Goal: Task Accomplishment & Management: Complete application form

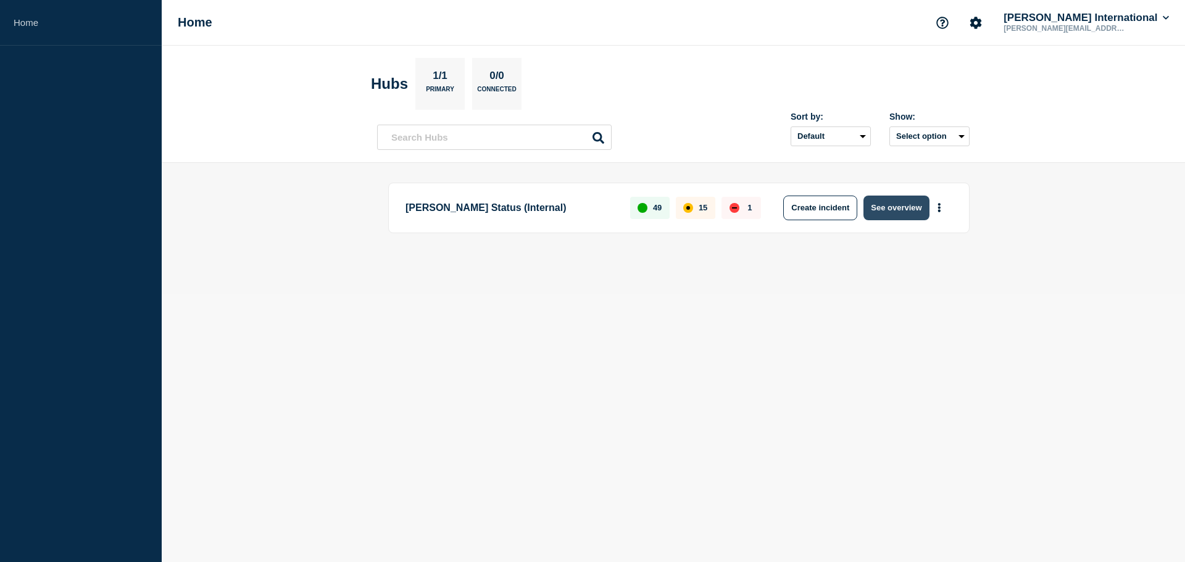
click at [923, 215] on button "See overview" at bounding box center [896, 208] width 65 height 25
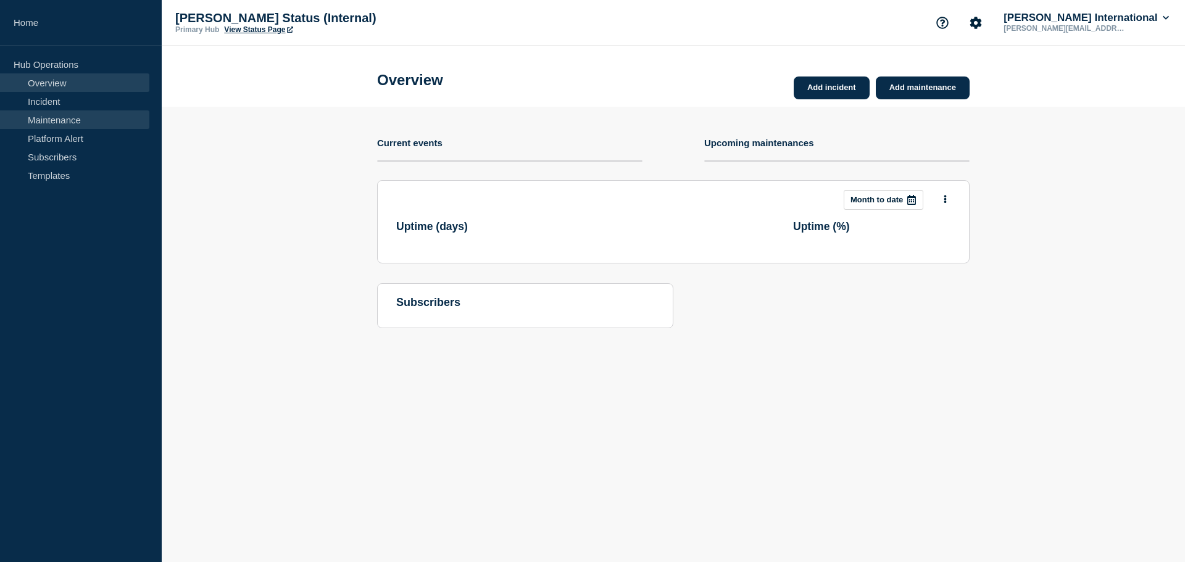
click at [74, 117] on link "Maintenance" at bounding box center [74, 119] width 149 height 19
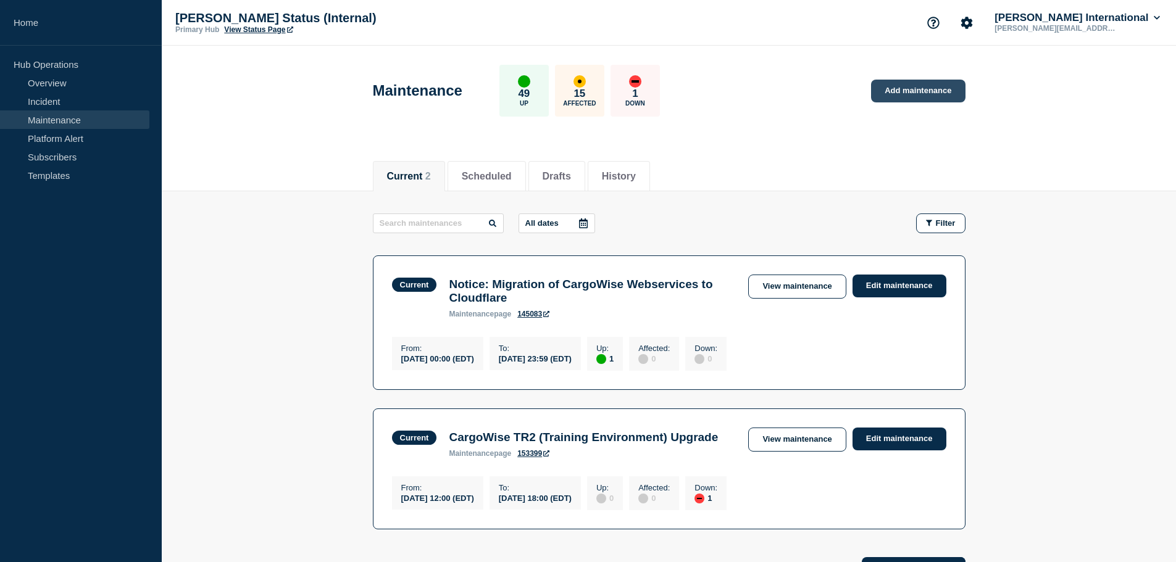
click at [926, 98] on link "Add maintenance" at bounding box center [918, 91] width 94 height 23
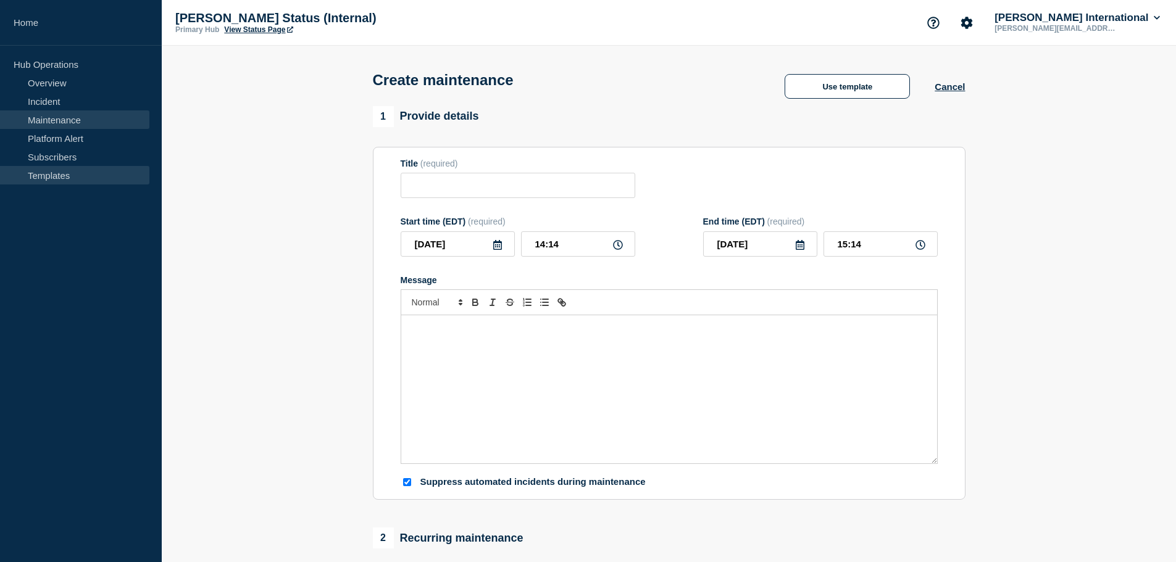
checkbox input "true"
click at [480, 189] on input "Title" at bounding box center [518, 185] width 235 height 25
paste input "Planned CRA System Maintenance"
type input "[GEOGRAPHIC_DATA]: Planned CRA System Maintenance"
click at [481, 248] on input "[DATE]" at bounding box center [458, 243] width 114 height 25
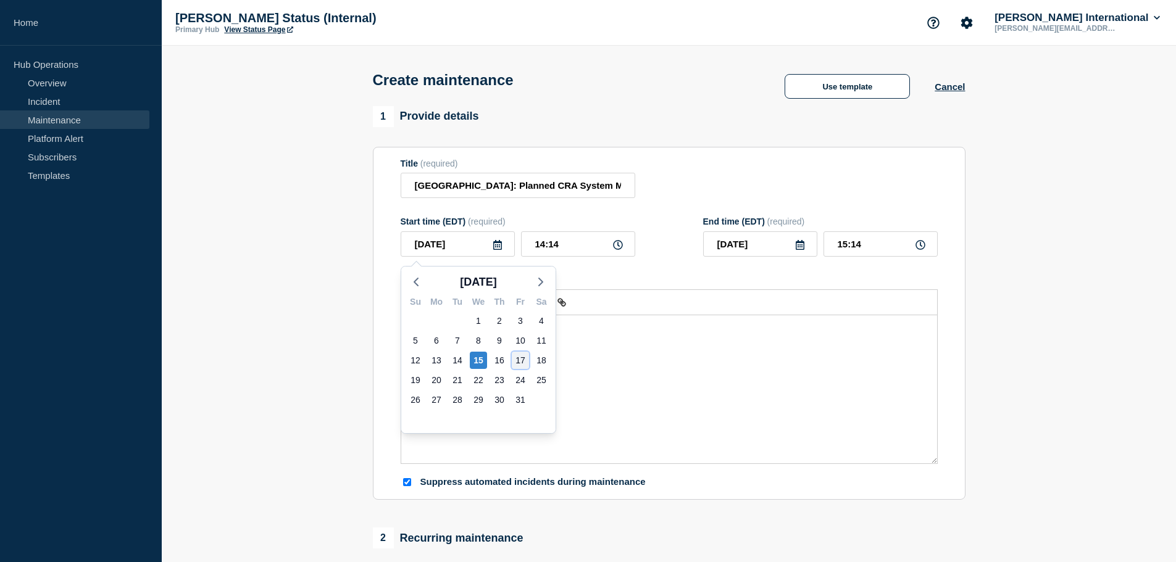
click at [520, 355] on div "17" at bounding box center [520, 360] width 17 height 17
type input "[DATE]"
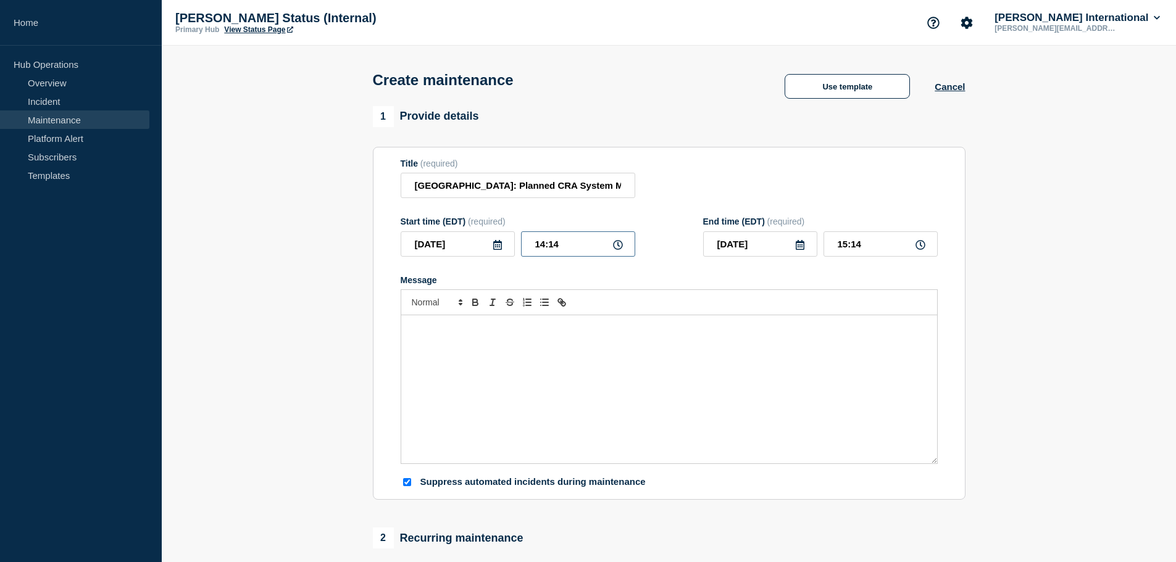
drag, startPoint x: 581, startPoint y: 250, endPoint x: 386, endPoint y: 227, distance: 196.4
click at [386, 227] on section "Title (required) [GEOGRAPHIC_DATA]: Planned CRA System Maintenance Start time (…" at bounding box center [669, 324] width 593 height 354
type input "20:00"
type input "21:00"
click at [793, 251] on input "[DATE]" at bounding box center [760, 243] width 114 height 25
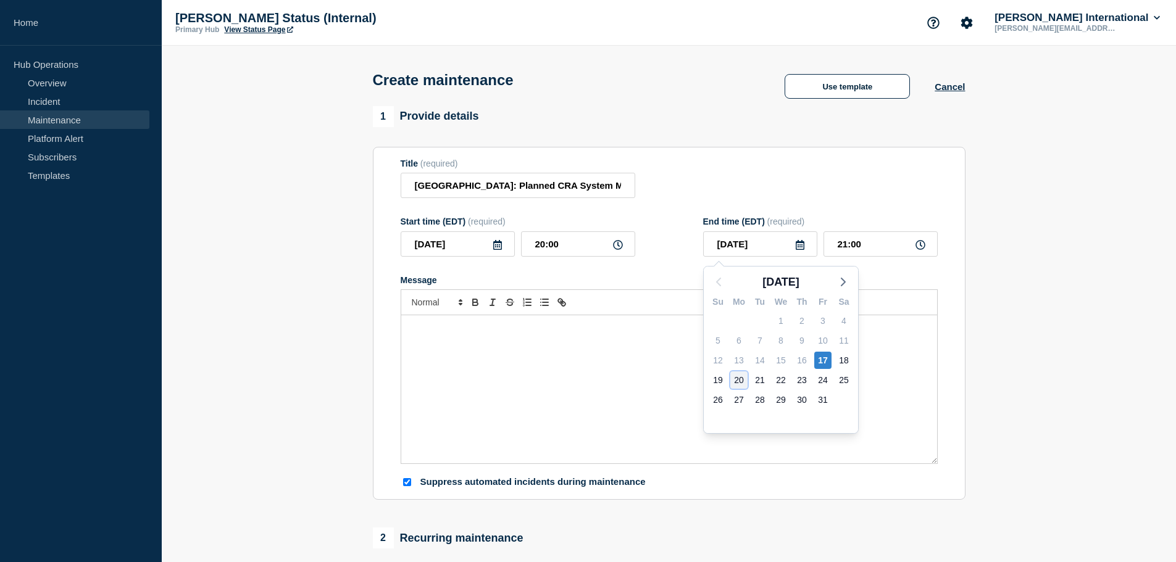
click at [743, 379] on div "20" at bounding box center [738, 380] width 17 height 17
type input "[DATE]"
drag, startPoint x: 741, startPoint y: 225, endPoint x: 676, endPoint y: 210, distance: 67.2
click at [666, 212] on form "Title (required) [GEOGRAPHIC_DATA]: Planned CRA System Maintenance Start time (…" at bounding box center [669, 324] width 537 height 330
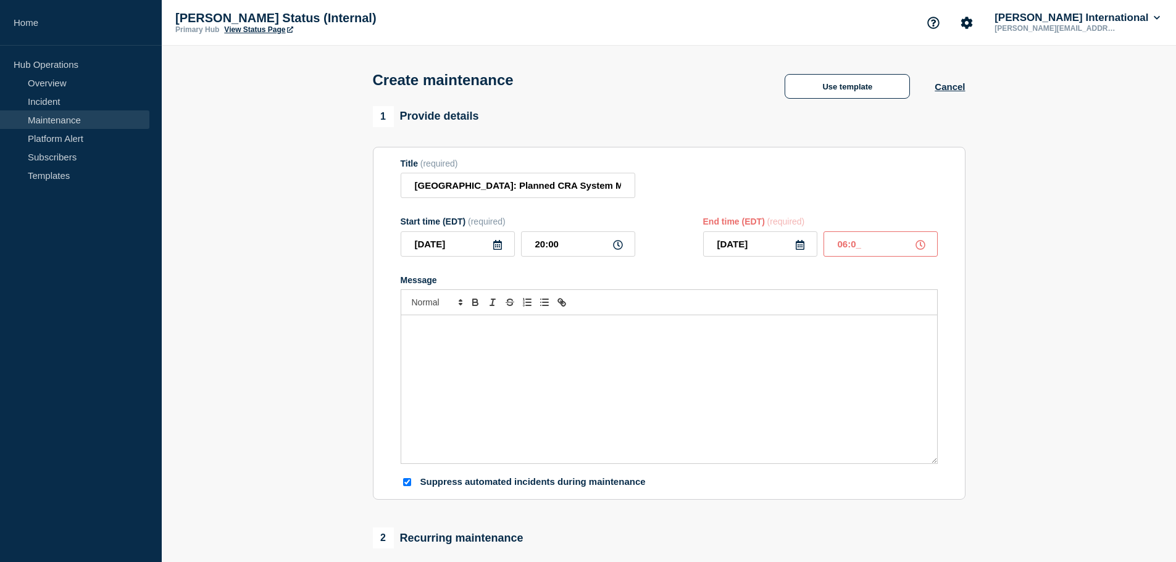
type input "06:00"
click at [505, 355] on div "Message" at bounding box center [669, 389] width 536 height 148
drag, startPoint x: 448, startPoint y: 396, endPoint x: 475, endPoint y: 370, distance: 37.1
click at [448, 396] on div "Planned CRA System Maintenance" at bounding box center [669, 389] width 536 height 148
paste div "Message"
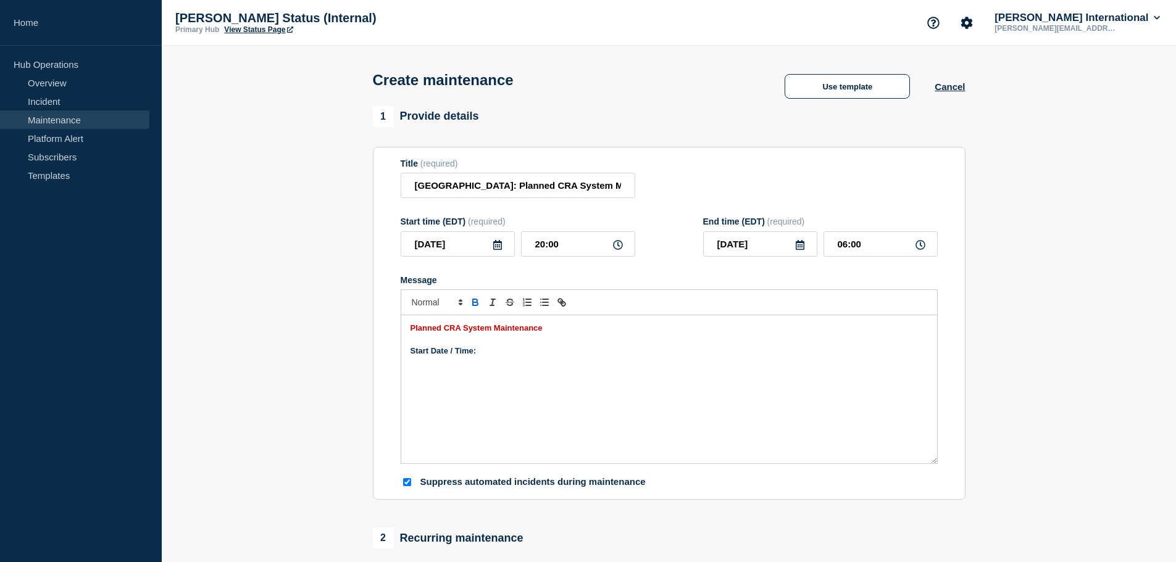
drag, startPoint x: 527, startPoint y: 366, endPoint x: 526, endPoint y: 357, distance: 8.7
click at [527, 366] on div "Planned CRA System Maintenance Start Date / Time:" at bounding box center [669, 389] width 536 height 148
click at [477, 366] on p "Message" at bounding box center [668, 362] width 517 height 11
drag, startPoint x: 605, startPoint y: 396, endPoint x: 576, endPoint y: 377, distance: 34.4
click at [605, 396] on div "Planned CRA System Maintenance Start Date / Time: [DATE] 20:00 (ET) End Date / …" at bounding box center [669, 389] width 536 height 148
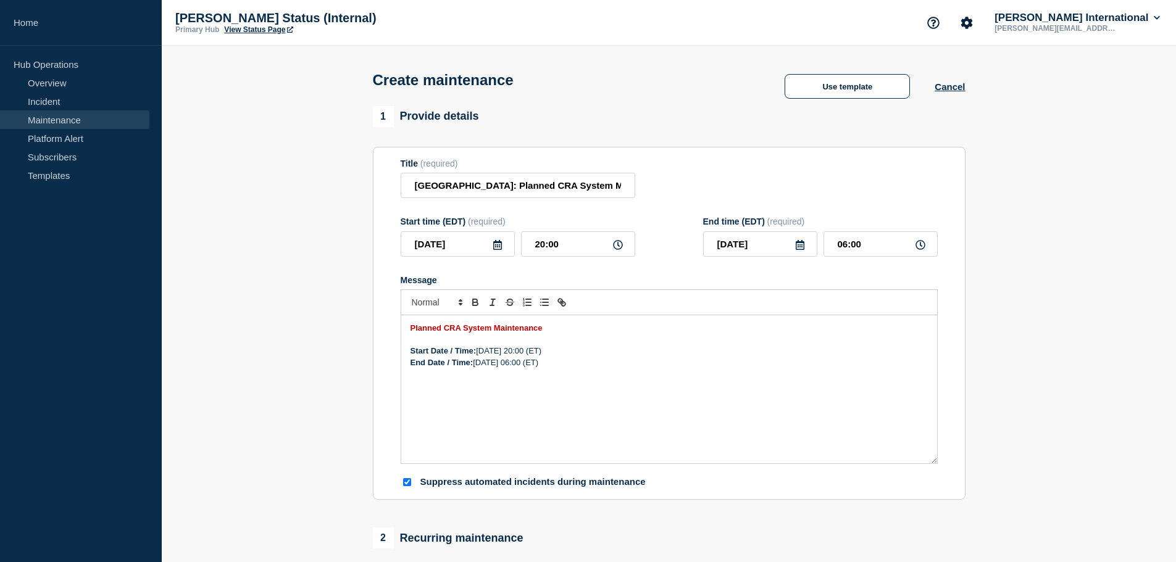
drag, startPoint x: 556, startPoint y: 358, endPoint x: 574, endPoint y: 366, distance: 20.2
click at [556, 357] on p "Start Date / Time: [DATE] 20:00 (ET)" at bounding box center [668, 351] width 517 height 11
drag, startPoint x: 490, startPoint y: 381, endPoint x: 647, endPoint y: 429, distance: 164.0
click at [490, 380] on p "Clients Affected:" at bounding box center [668, 373] width 517 height 11
click at [433, 415] on div "Planned CRA System Maintenance Start Date / Time: [DATE] 20:00 (ET) End Date / …" at bounding box center [669, 389] width 536 height 148
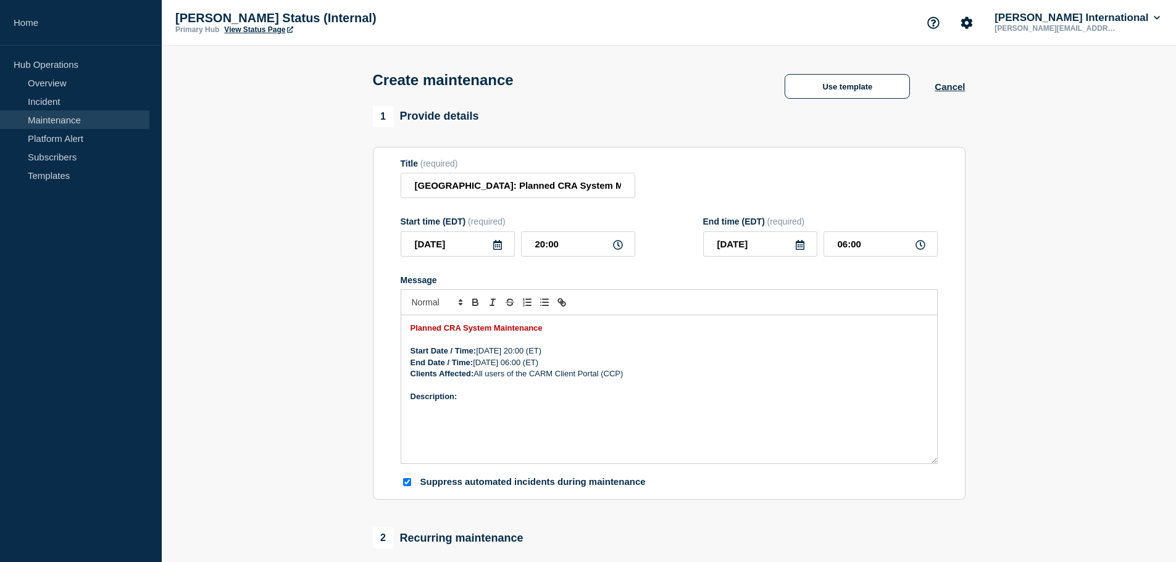
click at [449, 435] on div "Planned CRA System Maintenance Start Date / Time: [DATE] 20:00 (ET) End Date / …" at bounding box center [669, 389] width 536 height 148
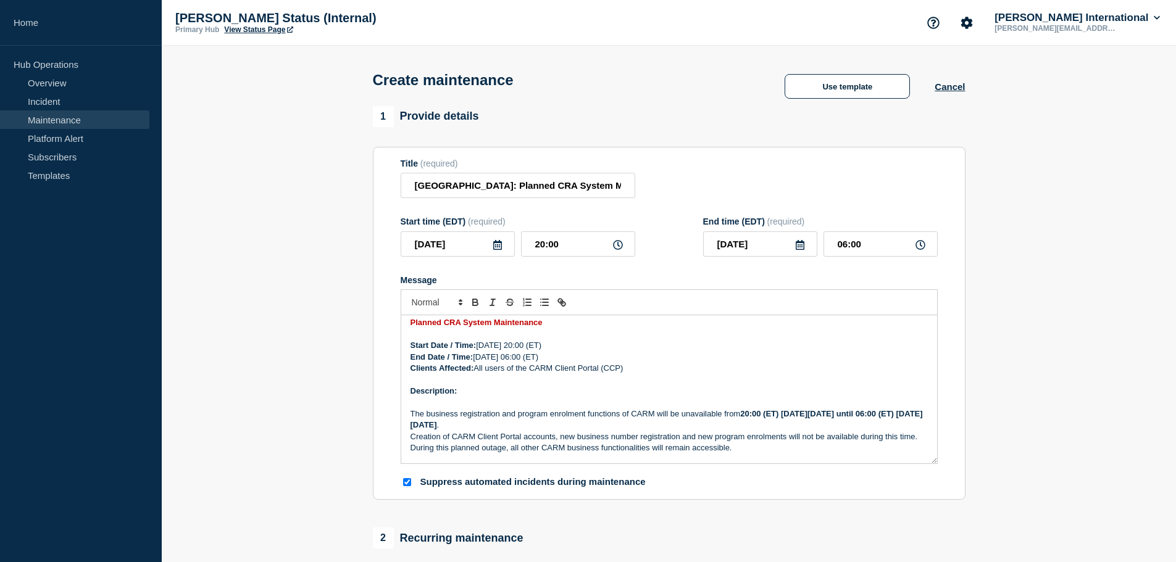
scroll to position [17, 0]
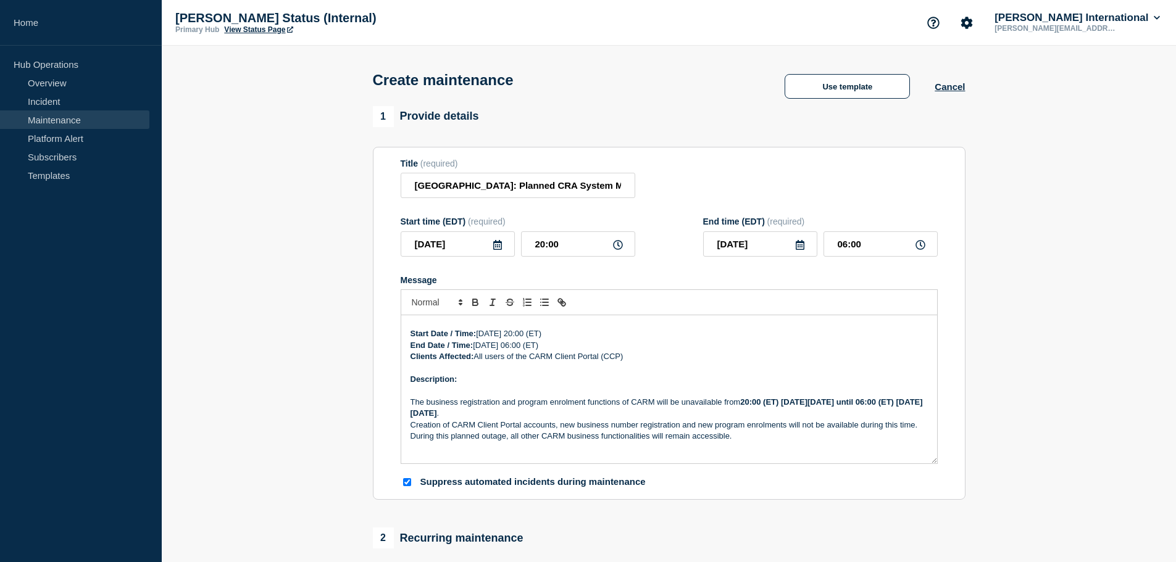
click at [596, 410] on p "The business registration and program enrolment functions of CARM will be unava…" at bounding box center [668, 408] width 517 height 23
click at [590, 417] on p "The business registration and program enrolment functions of CARM will be unava…" at bounding box center [668, 408] width 517 height 23
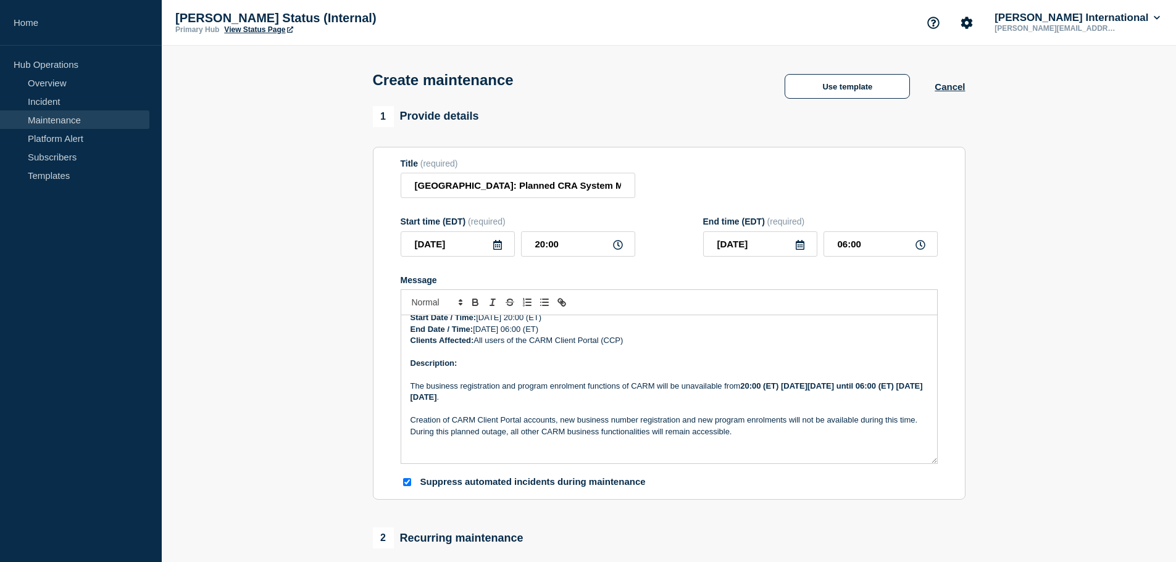
scroll to position [38, 0]
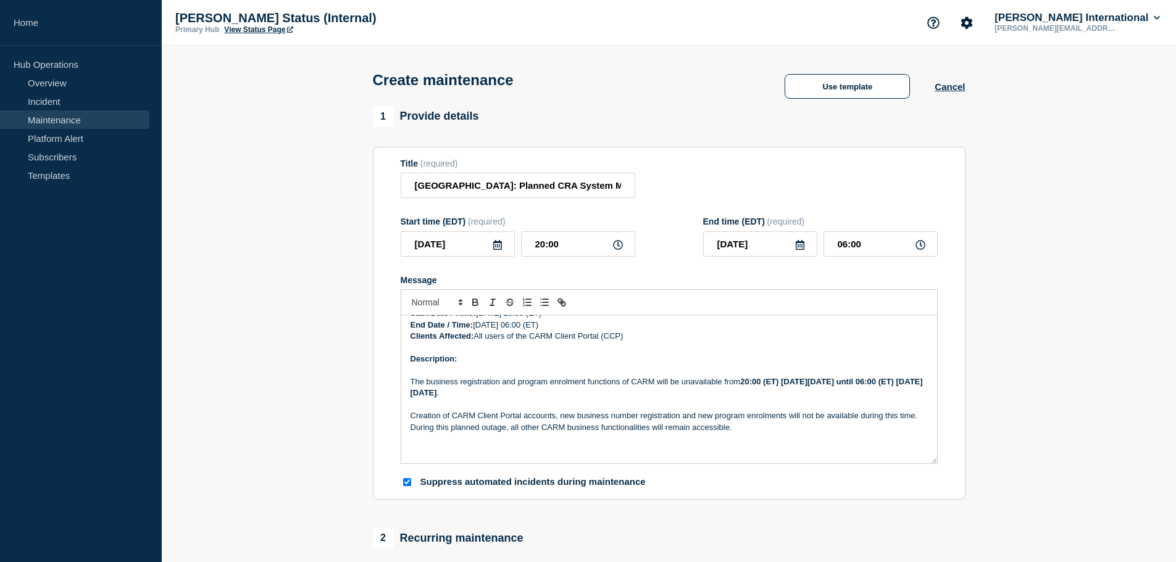
click at [764, 444] on p "Message" at bounding box center [668, 438] width 517 height 11
click at [463, 463] on p "Message" at bounding box center [668, 461] width 517 height 11
click at [444, 451] on p "Message" at bounding box center [668, 450] width 517 height 11
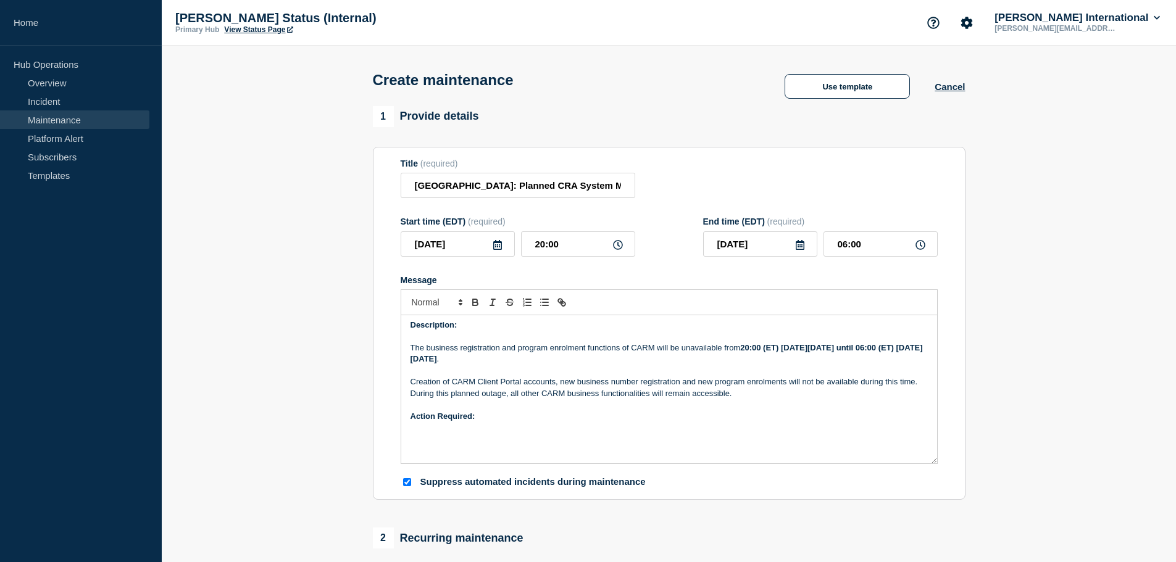
drag, startPoint x: 433, startPoint y: 443, endPoint x: 472, endPoint y: 448, distance: 39.3
click at [433, 443] on p "Message" at bounding box center [668, 438] width 517 height 11
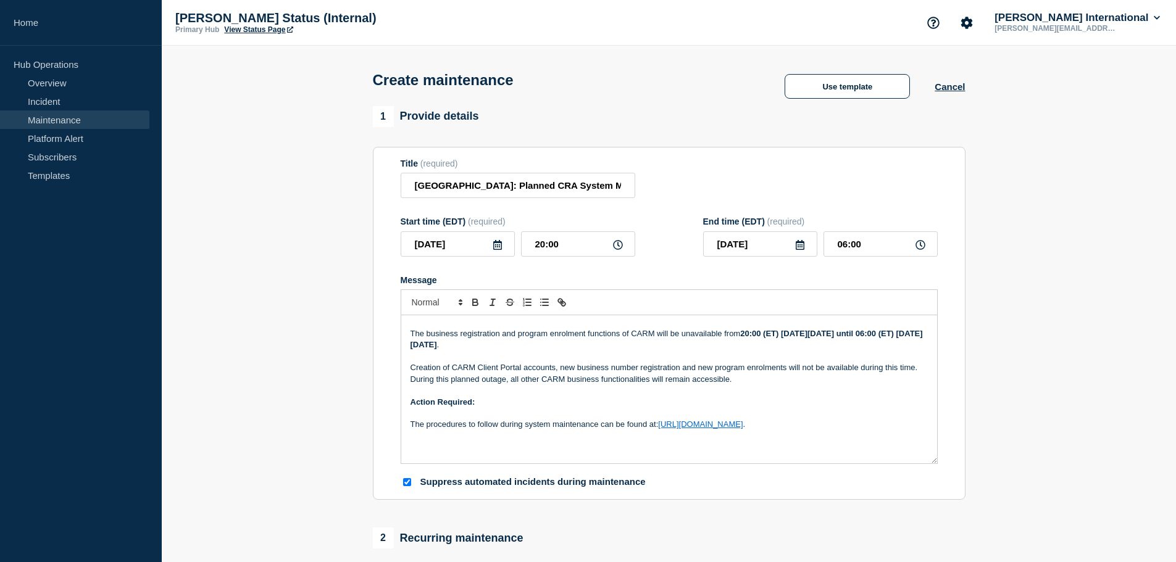
click at [421, 453] on p "Message" at bounding box center [668, 447] width 517 height 11
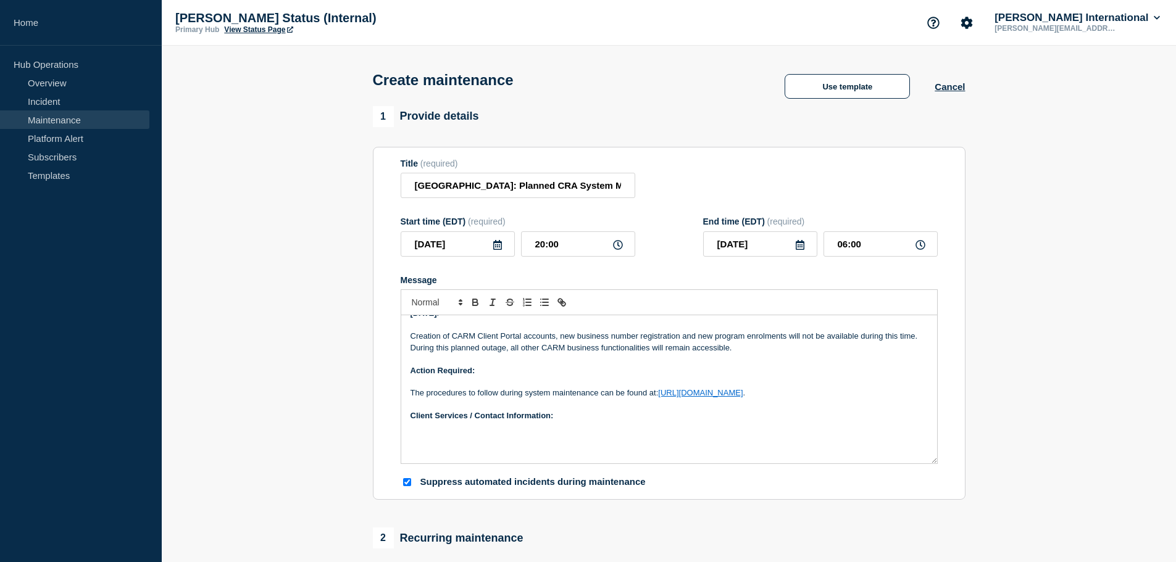
scroll to position [128, 0]
click at [439, 436] on p "Message" at bounding box center [668, 438] width 517 height 11
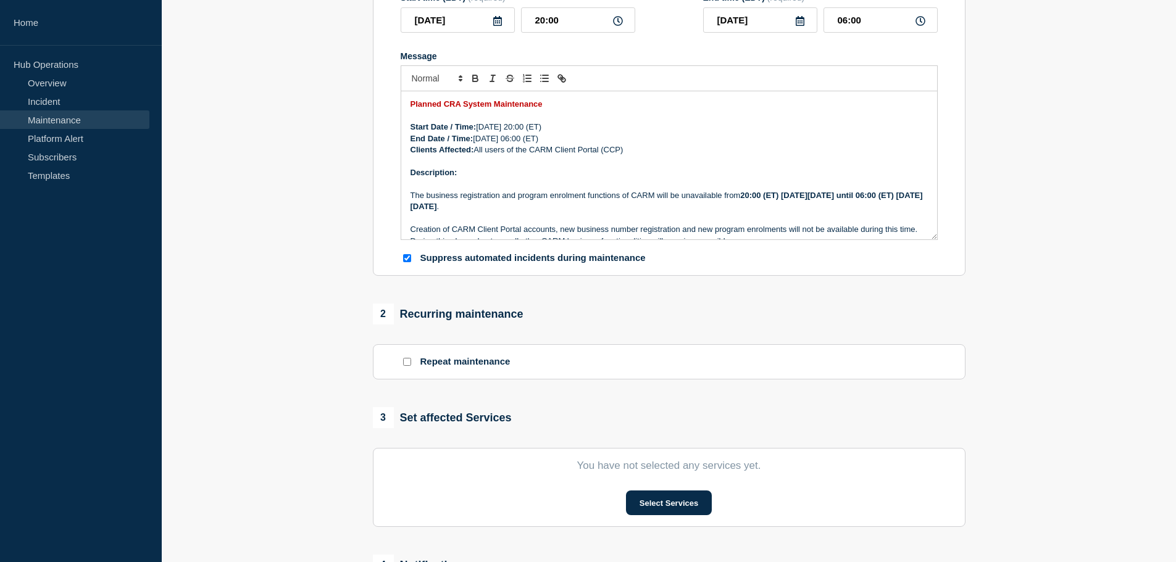
scroll to position [309, 0]
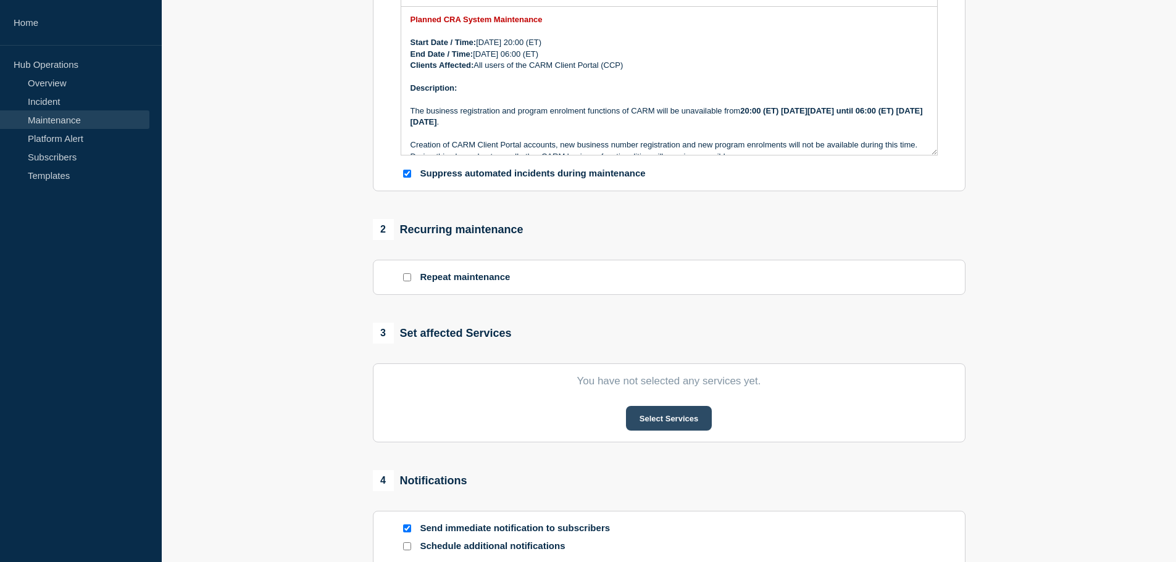
click at [675, 423] on button "Select Services" at bounding box center [669, 418] width 86 height 25
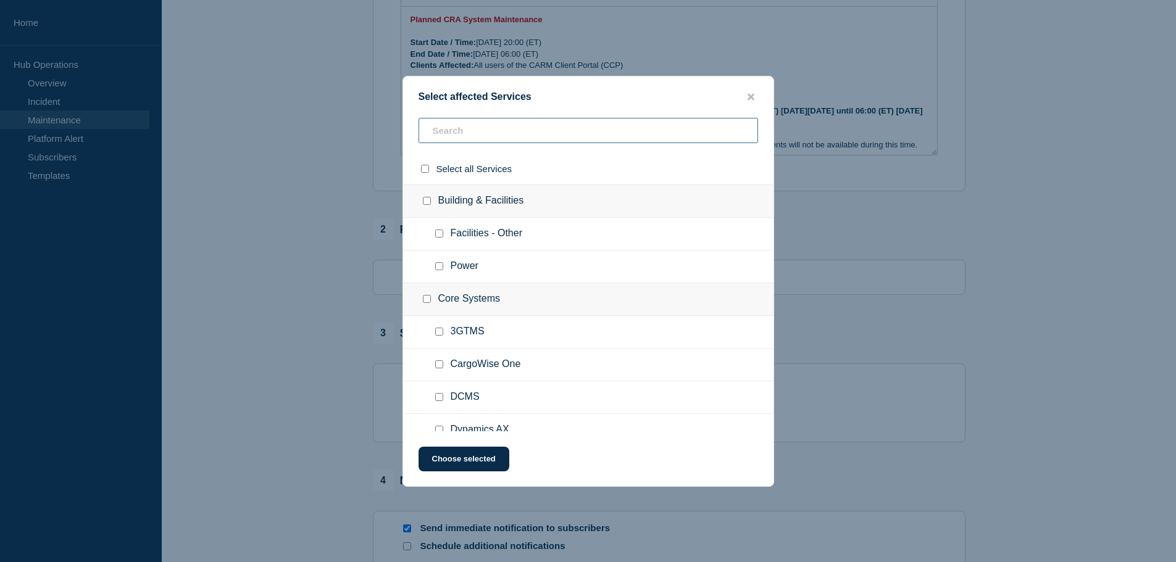
click at [505, 131] on input "text" at bounding box center [587, 130] width 339 height 25
type input "canadian"
click at [443, 236] on input "Miscellaneous checkbox" at bounding box center [439, 234] width 8 height 8
checkbox input "true"
click at [438, 334] on input "CARM Portal checkbox" at bounding box center [439, 332] width 8 height 8
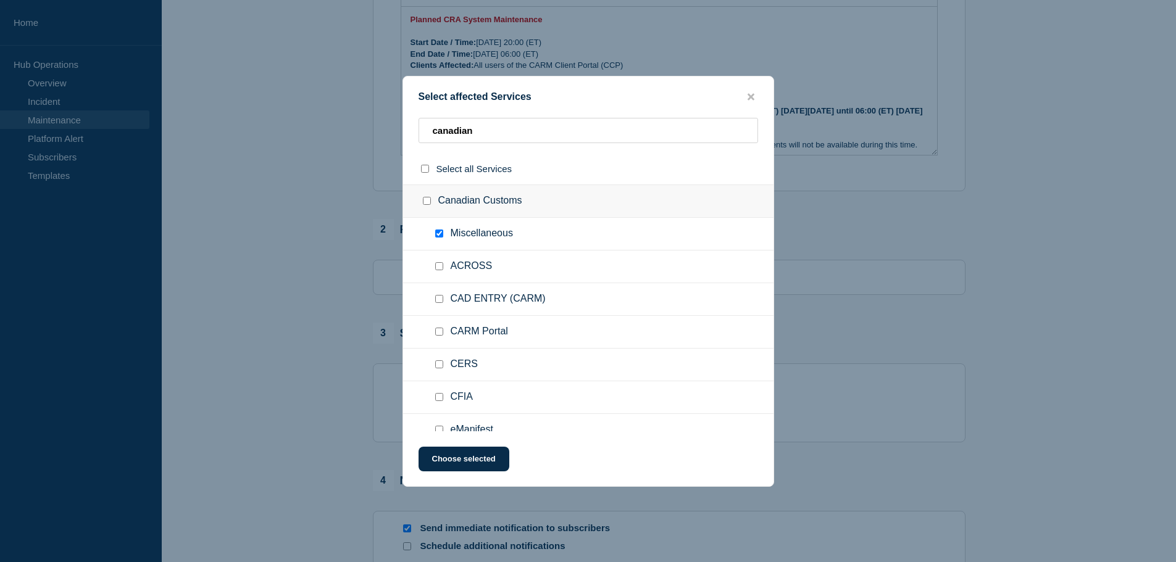
checkbox input "true"
click at [471, 457] on button "Choose selected" at bounding box center [463, 459] width 91 height 25
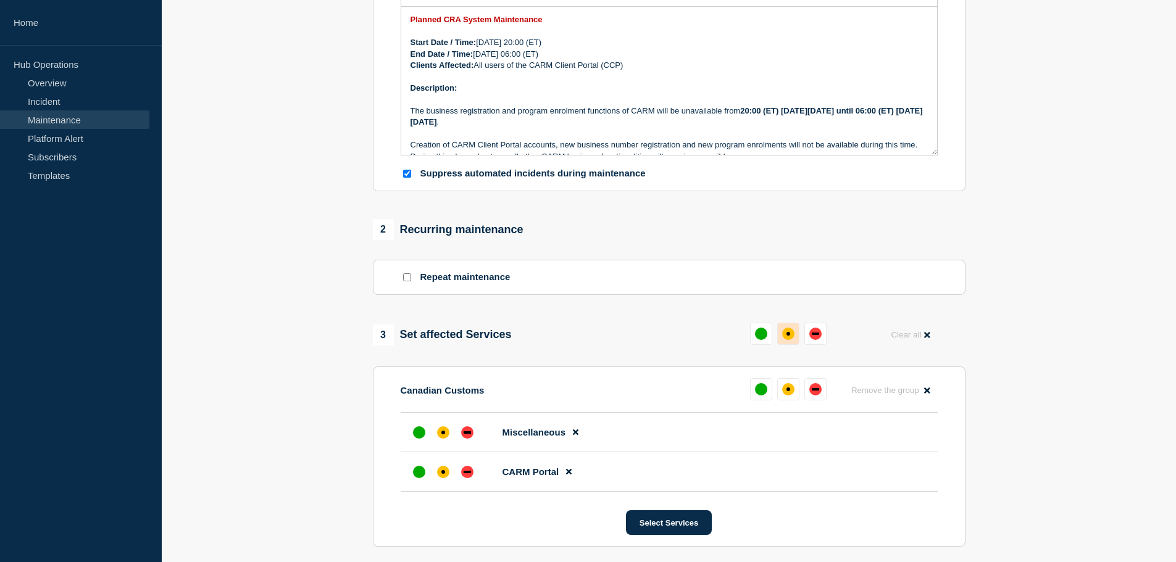
click at [789, 340] on div "affected" at bounding box center [788, 334] width 12 height 12
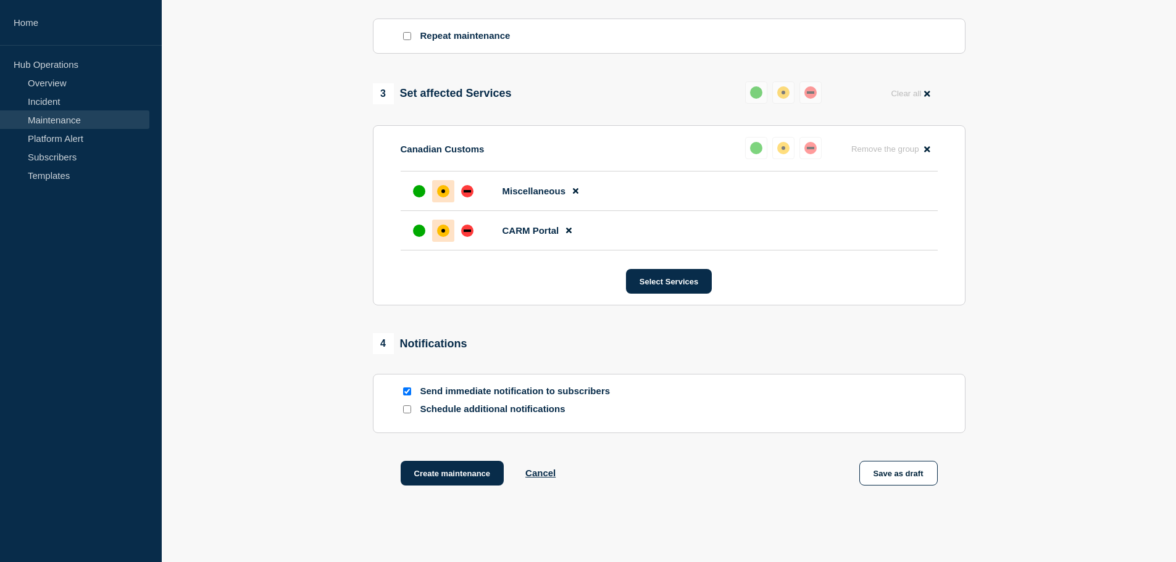
scroll to position [618, 0]
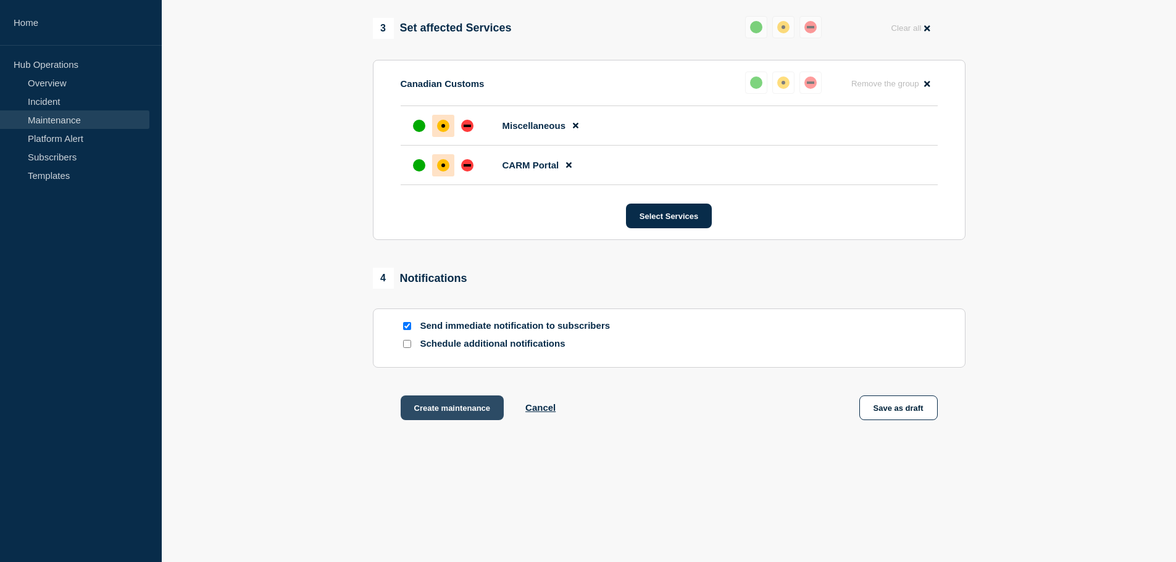
click at [428, 412] on button "Create maintenance" at bounding box center [453, 408] width 104 height 25
